Goal: Task Accomplishment & Management: Manage account settings

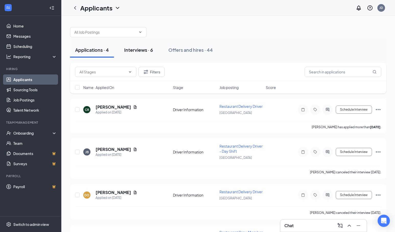
click at [135, 51] on div "Interviews · 6" at bounding box center [138, 50] width 29 height 6
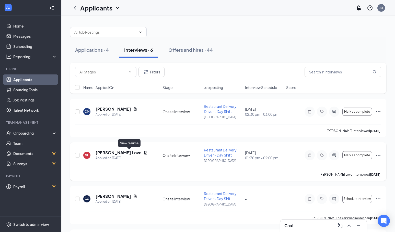
click at [144, 153] on icon "Document" at bounding box center [146, 153] width 4 height 4
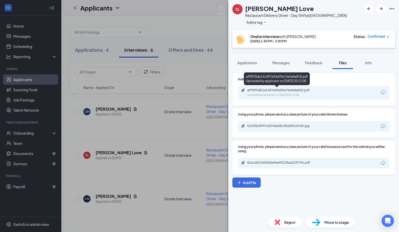
click at [273, 91] on div "afff870db161497a94d39a76efe0e818.pdf" at bounding box center [283, 90] width 72 height 4
click at [189, 51] on div "[PERSON_NAME] Love Restaurant Delivery Driver - Day Shift at [GEOGRAPHIC_DATA] …" at bounding box center [199, 116] width 399 height 232
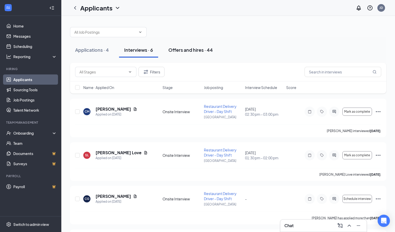
click at [189, 51] on div "Offers and hires · 44" at bounding box center [190, 50] width 44 height 6
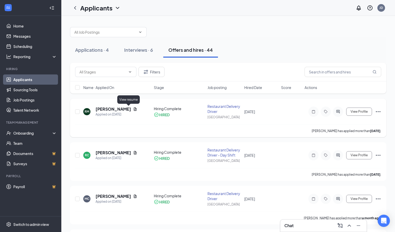
click at [133, 108] on icon "Document" at bounding box center [135, 109] width 4 height 4
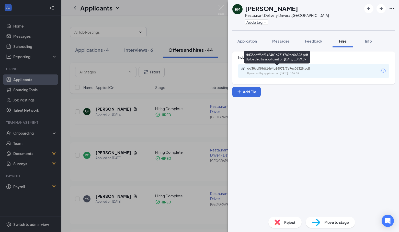
click at [284, 69] on div "dd38cdff8df1464b16971f7a9ec06328.pdf" at bounding box center [283, 69] width 72 height 4
